Goal: Task Accomplishment & Management: Manage account settings

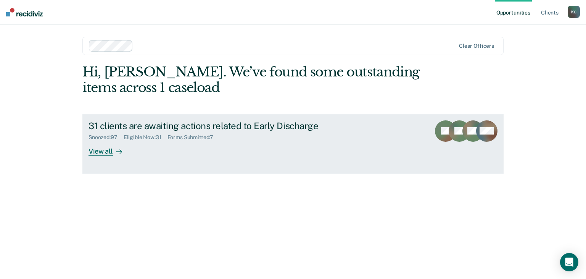
click at [104, 151] on div "View all" at bounding box center [110, 147] width 43 height 15
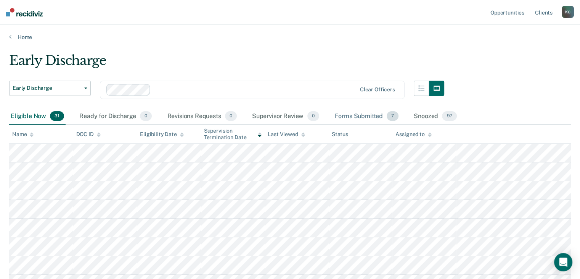
click at [365, 114] on div "Forms Submitted 7" at bounding box center [366, 116] width 67 height 17
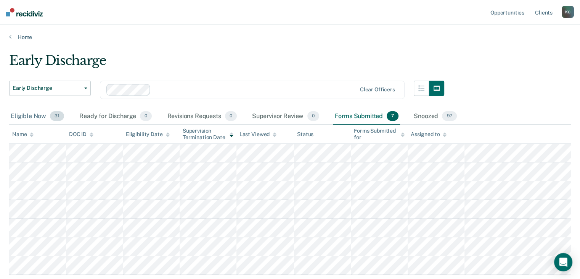
click at [35, 112] on div "Eligible Now 31" at bounding box center [37, 116] width 56 height 17
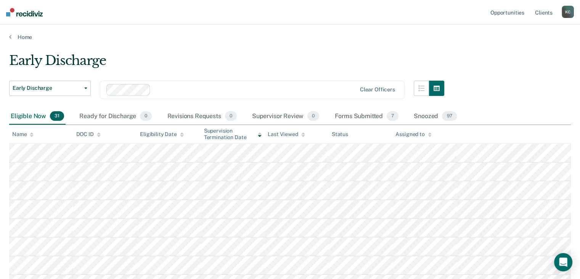
click at [258, 135] on icon at bounding box center [260, 134] width 4 height 5
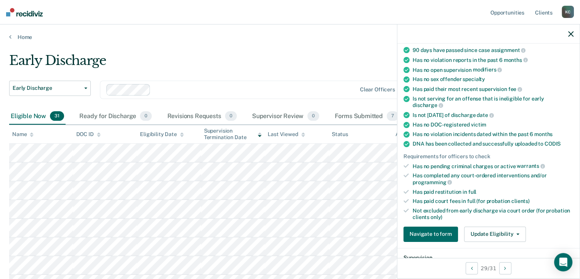
scroll to position [76, 0]
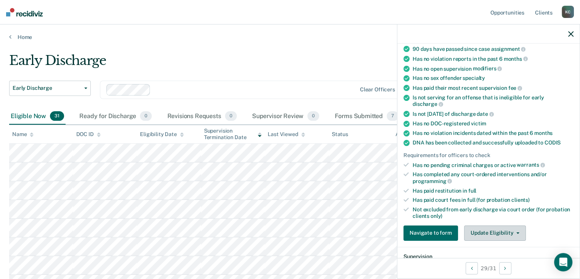
click at [495, 229] on button "Update Eligibility" at bounding box center [495, 232] width 62 height 15
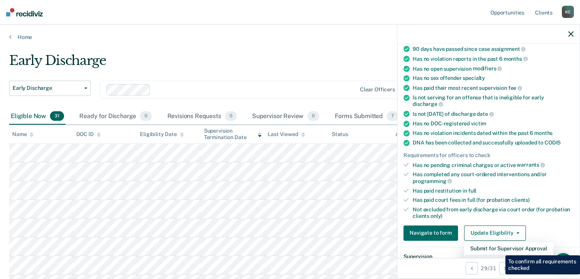
scroll to position [82, 0]
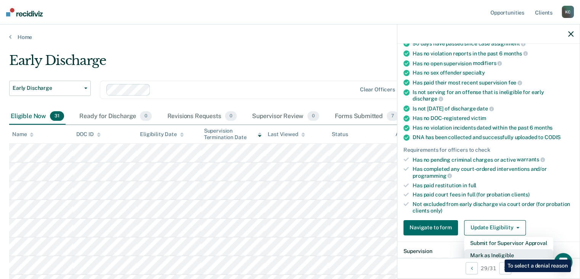
click at [499, 253] on button "Mark as Ineligible" at bounding box center [508, 255] width 89 height 12
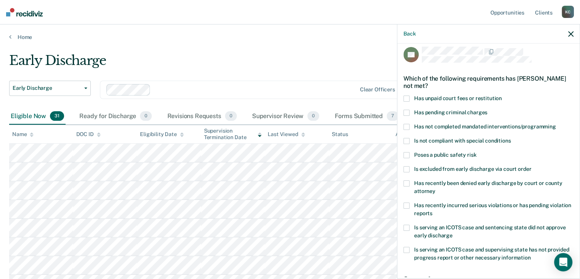
scroll to position [5, 0]
click at [406, 98] on span at bounding box center [407, 99] width 6 height 6
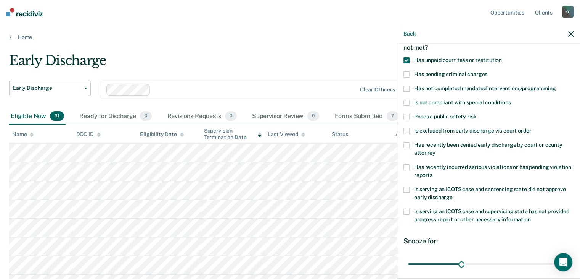
scroll to position [82, 0]
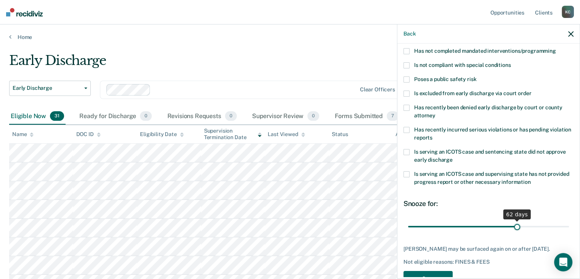
drag, startPoint x: 461, startPoint y: 225, endPoint x: 513, endPoint y: 224, distance: 51.9
type input "62"
click at [513, 224] on input "range" at bounding box center [488, 226] width 161 height 13
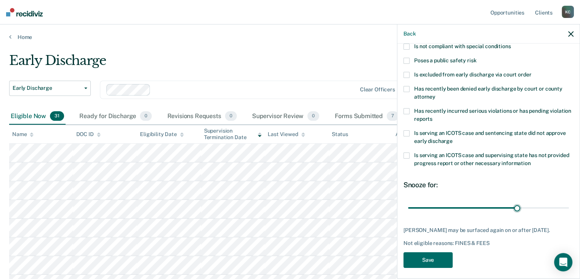
scroll to position [110, 0]
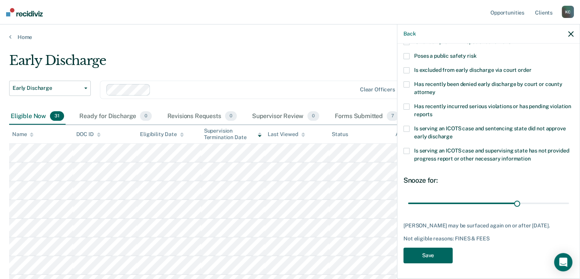
click at [442, 254] on button "Save" at bounding box center [428, 255] width 49 height 16
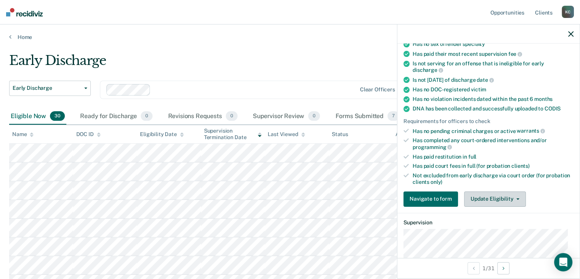
click at [511, 200] on button "Update Eligibility" at bounding box center [495, 198] width 62 height 15
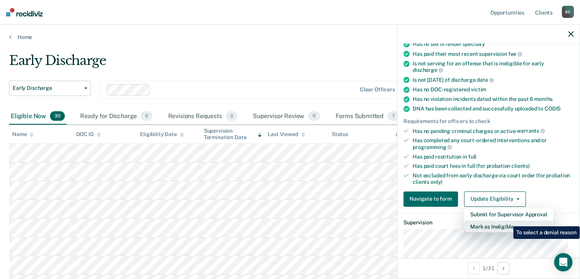
click at [508, 223] on button "Mark as Ineligible" at bounding box center [508, 226] width 89 height 12
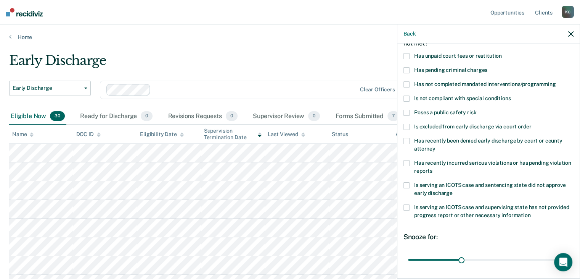
scroll to position [0, 0]
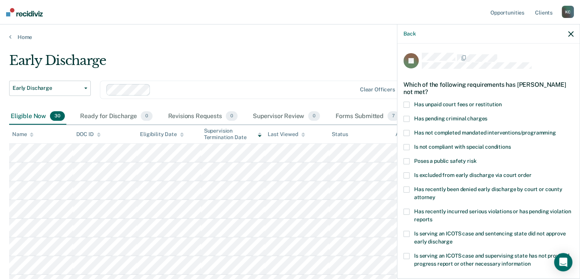
click at [405, 103] on span at bounding box center [407, 104] width 6 height 6
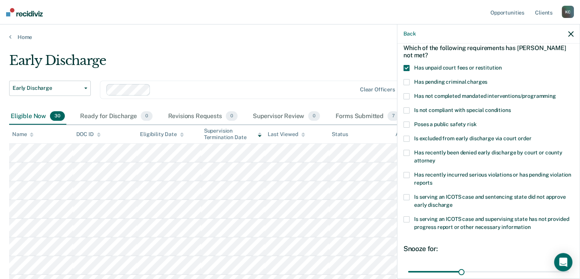
scroll to position [104, 0]
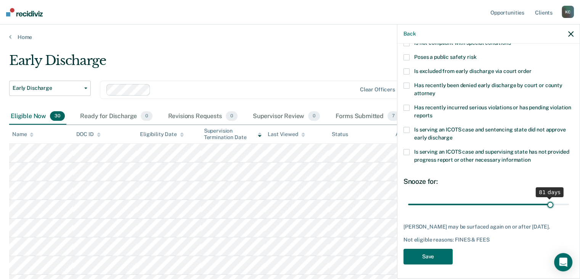
drag, startPoint x: 459, startPoint y: 201, endPoint x: 545, endPoint y: 198, distance: 85.5
type input "81"
click at [545, 198] on input "range" at bounding box center [488, 204] width 161 height 13
click at [440, 256] on button "Save" at bounding box center [428, 256] width 49 height 16
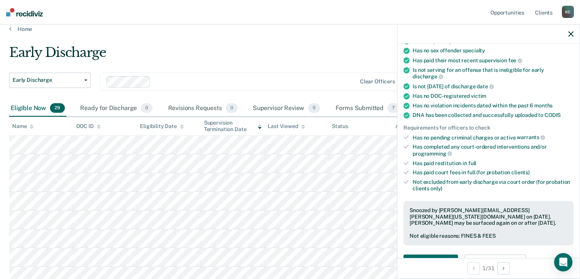
scroll to position [0, 0]
